Goal: Task Accomplishment & Management: Manage account settings

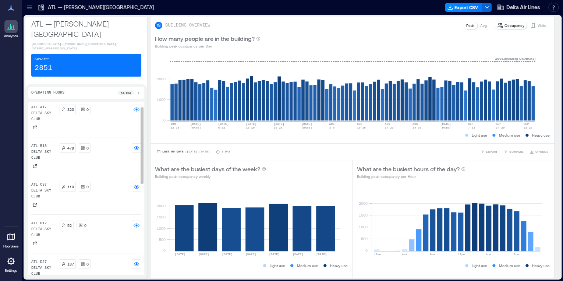
scroll to position [29, 0]
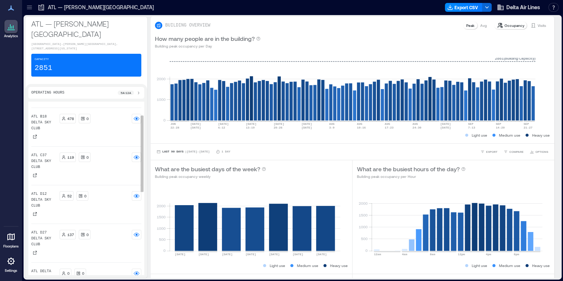
drag, startPoint x: 72, startPoint y: 180, endPoint x: 53, endPoint y: 184, distance: 19.4
click at [72, 193] on p "52" at bounding box center [69, 196] width 4 height 6
click at [53, 191] on div "ATL D12 Delta Sky Club" at bounding box center [43, 204] width 25 height 27
click at [66, 193] on div "52" at bounding box center [66, 196] width 10 height 6
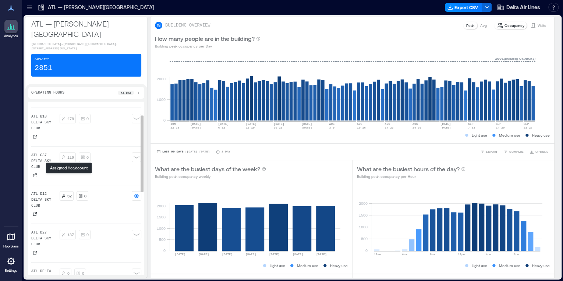
click at [49, 191] on p "ATL D12 Delta Sky Club" at bounding box center [43, 200] width 25 height 18
click at [30, 8] on icon at bounding box center [29, 7] width 7 height 7
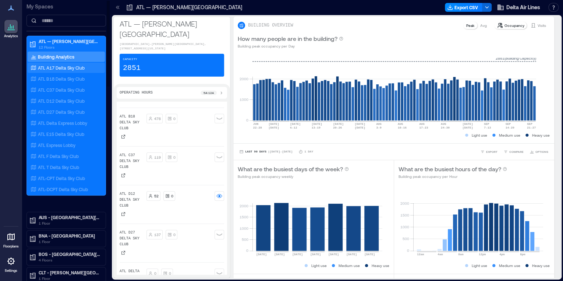
scroll to position [35, 0]
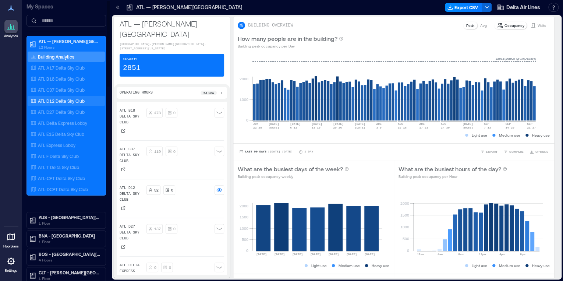
click at [61, 101] on p "ATL D12 Delta Sky Club" at bounding box center [61, 101] width 47 height 6
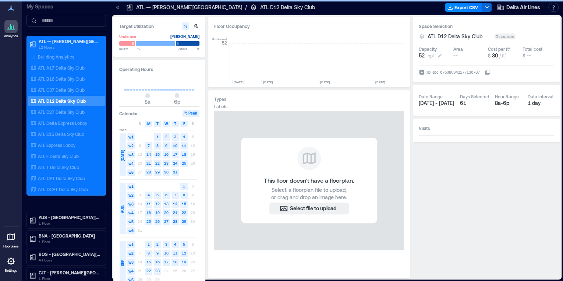
click at [424, 56] on span "52" at bounding box center [422, 55] width 6 height 7
click at [438, 56] on input "**" at bounding box center [444, 55] width 54 height 7
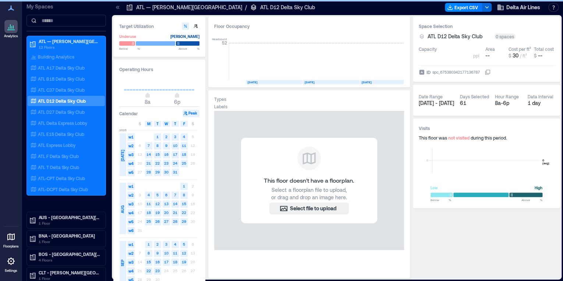
drag, startPoint x: 438, startPoint y: 56, endPoint x: 409, endPoint y: 62, distance: 29.6
click at [409, 62] on div "Target Utilization Underuse [PERSON_NAME] Below ** % Above ** % Operating Hours…" at bounding box center [336, 147] width 447 height 261
type input "*"
click at [84, 111] on p "ATL D27 Delta Sky Club" at bounding box center [61, 112] width 47 height 6
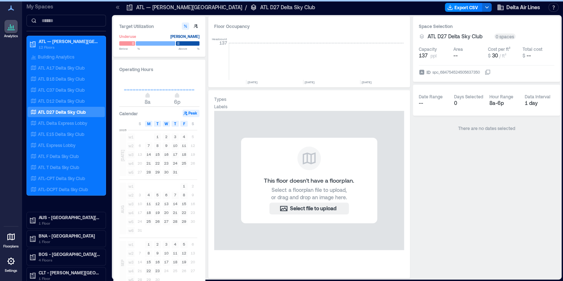
click at [433, 57] on span "ppl" at bounding box center [434, 56] width 6 height 6
click at [64, 113] on p "ATL D27 Delta Sky Club" at bounding box center [62, 112] width 48 height 6
click at [65, 101] on p "ATL D12 Delta Sky Club" at bounding box center [61, 101] width 47 height 6
click at [65, 110] on p "ATL D27 Delta Sky Club" at bounding box center [62, 112] width 48 height 6
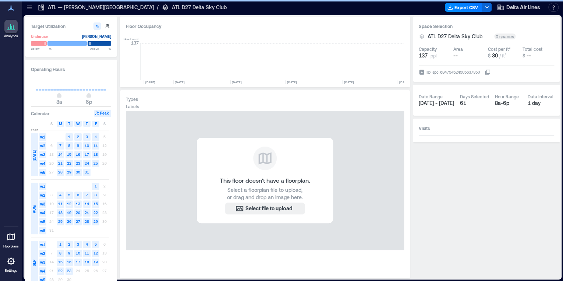
scroll to position [0, 3904]
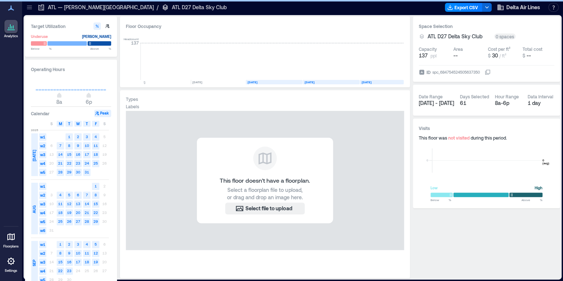
click at [33, 10] on div at bounding box center [30, 7] width 12 height 12
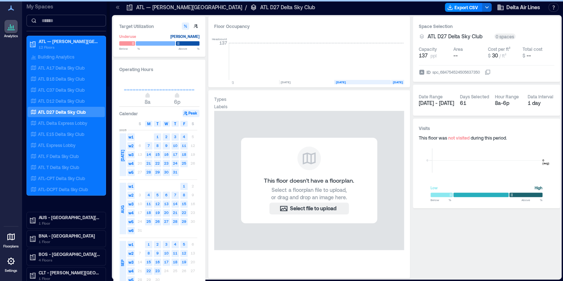
click at [434, 53] on span "ppl" at bounding box center [434, 56] width 6 height 6
click at [40, 22] on input at bounding box center [67, 21] width 80 height 12
click at [52, 20] on input at bounding box center [67, 21] width 80 height 12
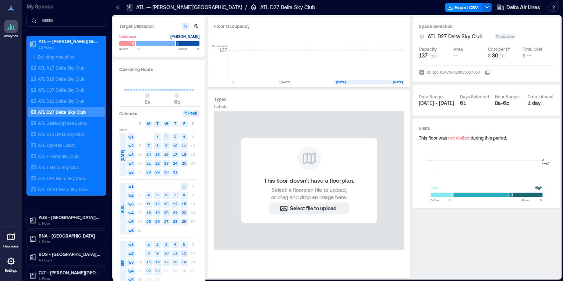
click at [383, 97] on div "Types" at bounding box center [309, 99] width 190 height 6
click at [428, 52] on span "137" at bounding box center [423, 55] width 9 height 7
drag, startPoint x: 445, startPoint y: 55, endPoint x: 374, endPoint y: 54, distance: 70.3
click at [374, 54] on div "Target Utilization Underuse Critical mass Below ** % Above ** % Operating Hours…" at bounding box center [336, 147] width 447 height 261
type input "*"
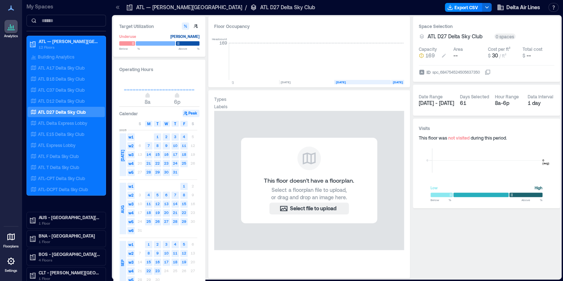
click at [428, 56] on span "169" at bounding box center [431, 55] width 10 height 7
click at [434, 68] on div "ID spc_684754524505637350" at bounding box center [486, 70] width 135 height 11
click at [433, 57] on span "169" at bounding box center [431, 55] width 10 height 7
click at [442, 55] on input "*" at bounding box center [444, 55] width 54 height 7
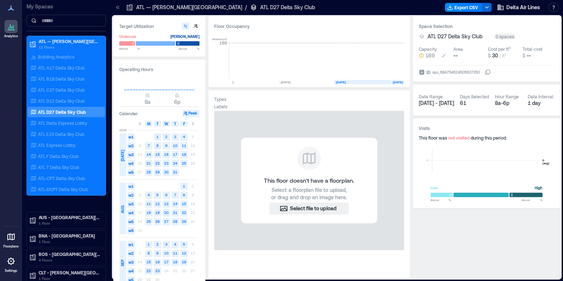
click at [442, 55] on icon at bounding box center [444, 56] width 6 height 6
click at [442, 55] on input "*" at bounding box center [444, 55] width 54 height 7
click at [442, 55] on icon at bounding box center [444, 56] width 6 height 6
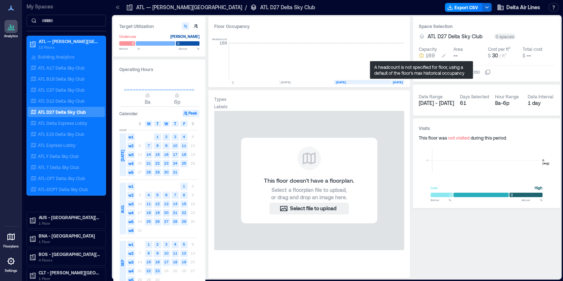
click at [423, 56] on icon "button" at bounding box center [421, 55] width 4 height 5
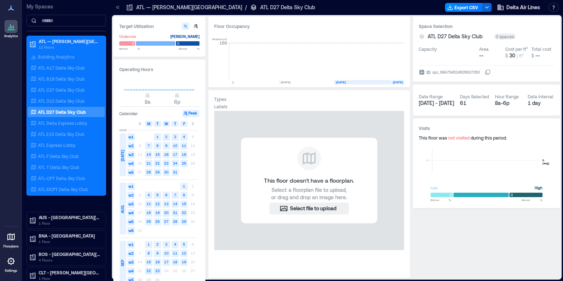
click at [423, 56] on input "*" at bounding box center [444, 55] width 54 height 7
click at [444, 54] on icon at bounding box center [444, 56] width 6 height 6
drag, startPoint x: 441, startPoint y: 56, endPoint x: 418, endPoint y: 56, distance: 22.8
click at [418, 56] on input "*" at bounding box center [444, 55] width 54 height 7
click at [420, 57] on icon "button" at bounding box center [421, 55] width 5 height 5
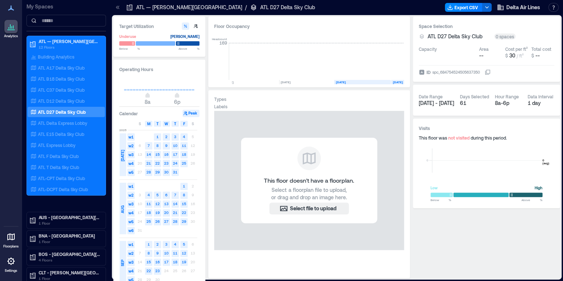
click at [429, 57] on input "*" at bounding box center [444, 55] width 54 height 7
click at [60, 103] on div "ATL D12 Delta Sky Club" at bounding box center [64, 100] width 71 height 7
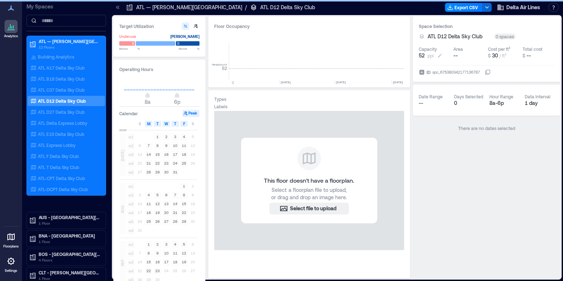
click at [434, 57] on button "52 ppl" at bounding box center [435, 55] width 32 height 7
drag, startPoint x: 434, startPoint y: 57, endPoint x: 395, endPoint y: 53, distance: 39.2
click at [378, 56] on div "Target Utilization Underuse [PERSON_NAME] Below ** % Above ** % Operating Hours…" at bounding box center [336, 147] width 447 height 261
click at [424, 56] on input "**" at bounding box center [444, 55] width 54 height 7
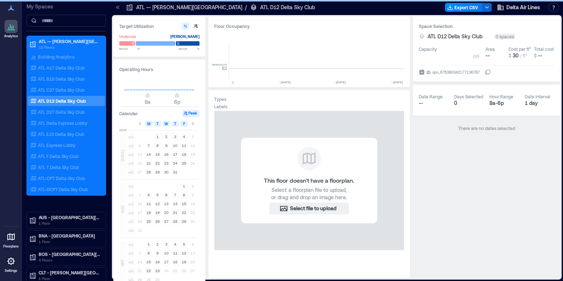
click at [424, 56] on input "**" at bounding box center [444, 55] width 54 height 7
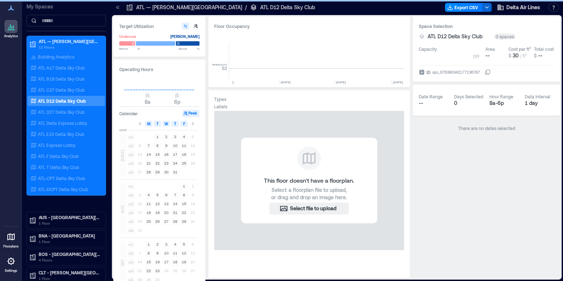
click at [424, 56] on input "**" at bounding box center [444, 55] width 54 height 7
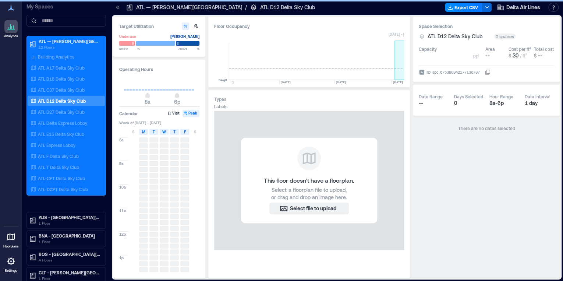
type input "*"
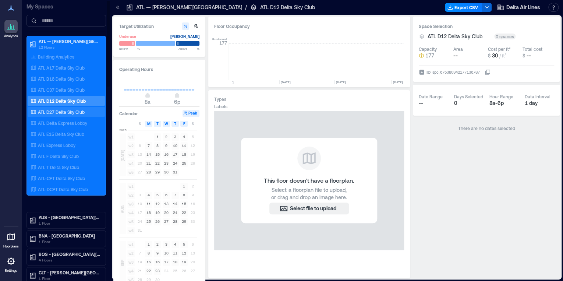
click at [78, 109] on p "ATL D27 Delta Sky Club" at bounding box center [61, 112] width 47 height 6
